Goal: Task Accomplishment & Management: Use online tool/utility

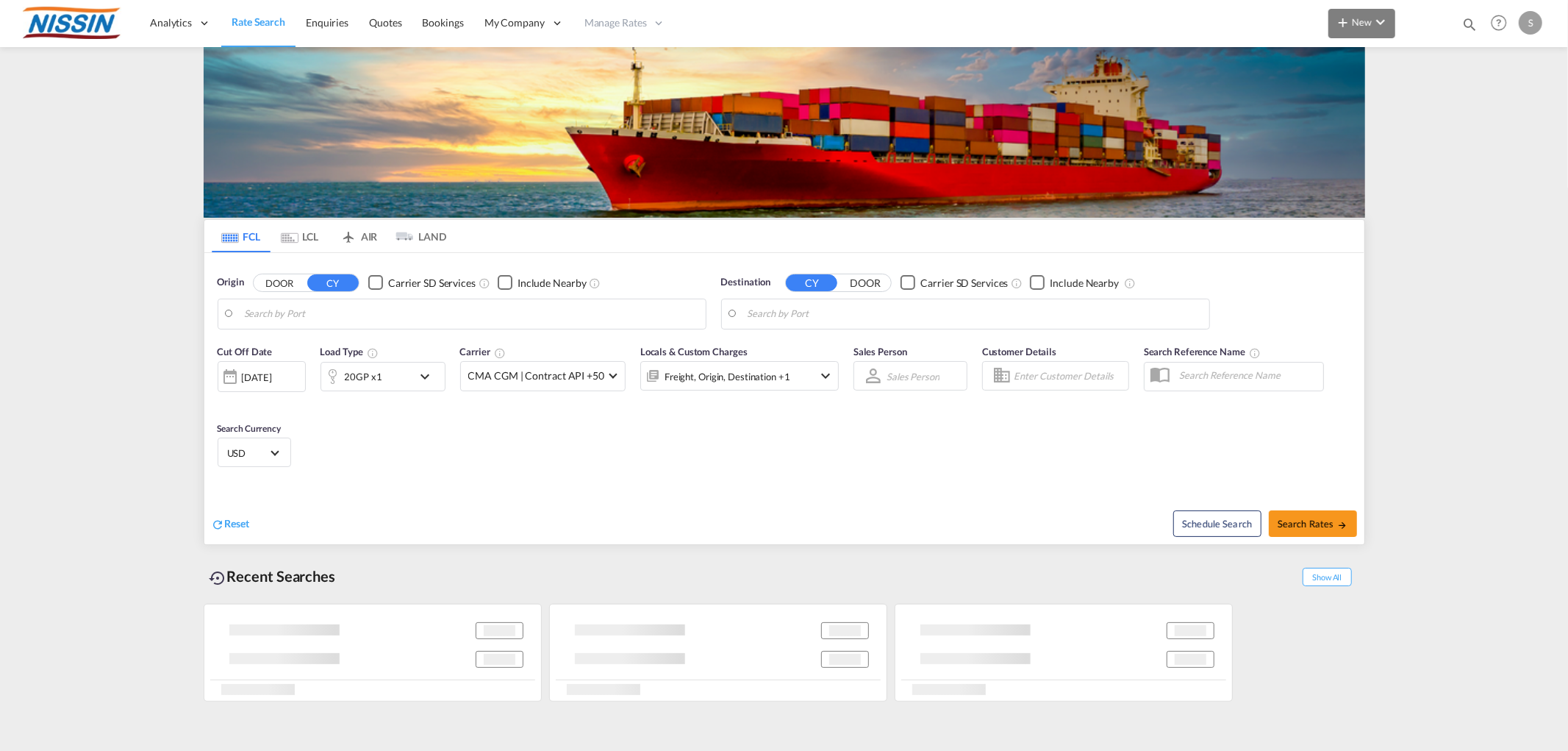
click at [1359, 26] on span "New" at bounding box center [1362, 22] width 55 height 12
type input "[GEOGRAPHIC_DATA], [GEOGRAPHIC_DATA], [GEOGRAPHIC_DATA]"
type input "[GEOGRAPHIC_DATA], JPTYO"
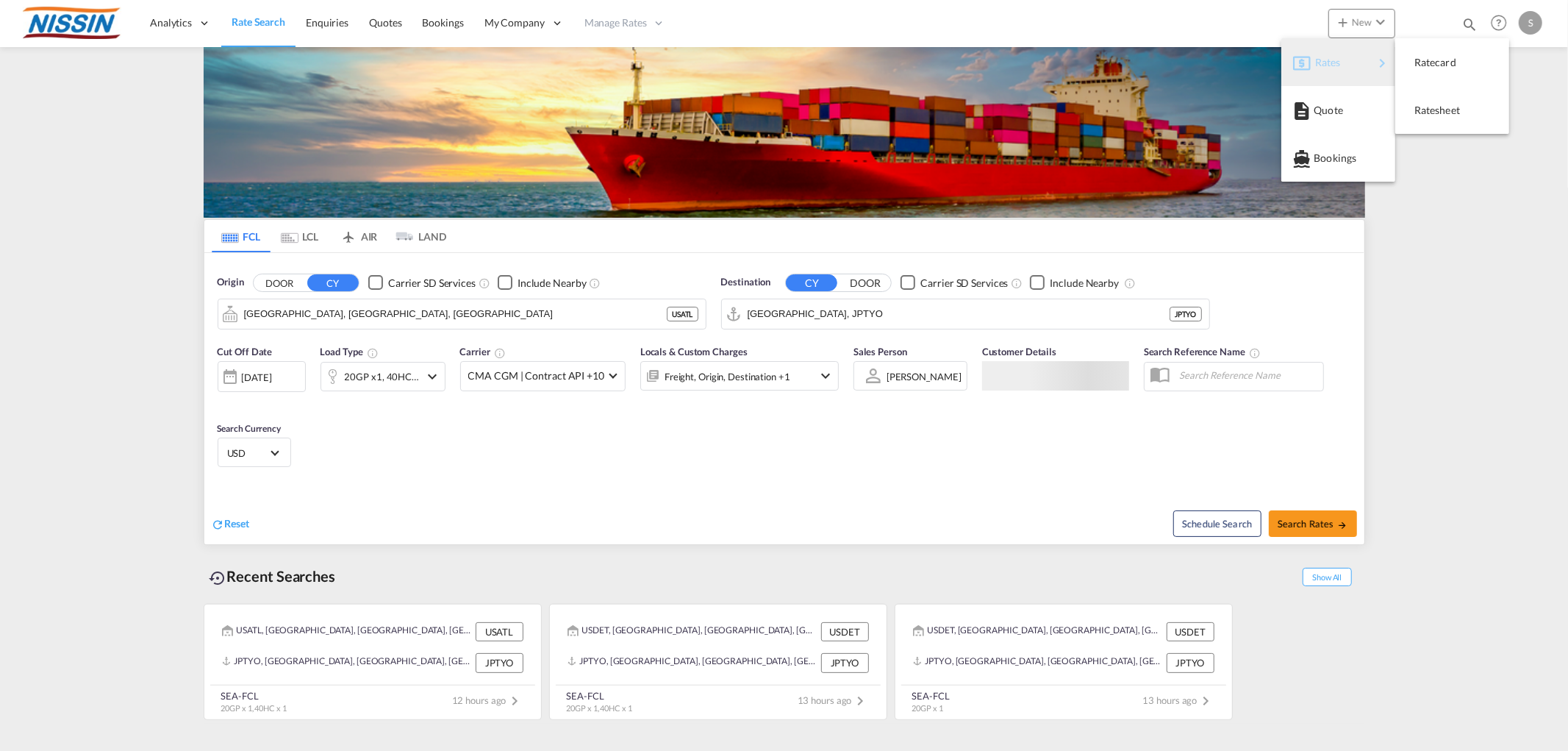
click at [1328, 63] on span "Rates" at bounding box center [1324, 62] width 17 height 29
click at [1431, 107] on span "Ratesheet" at bounding box center [1422, 110] width 16 height 29
